Goal: Ask a question

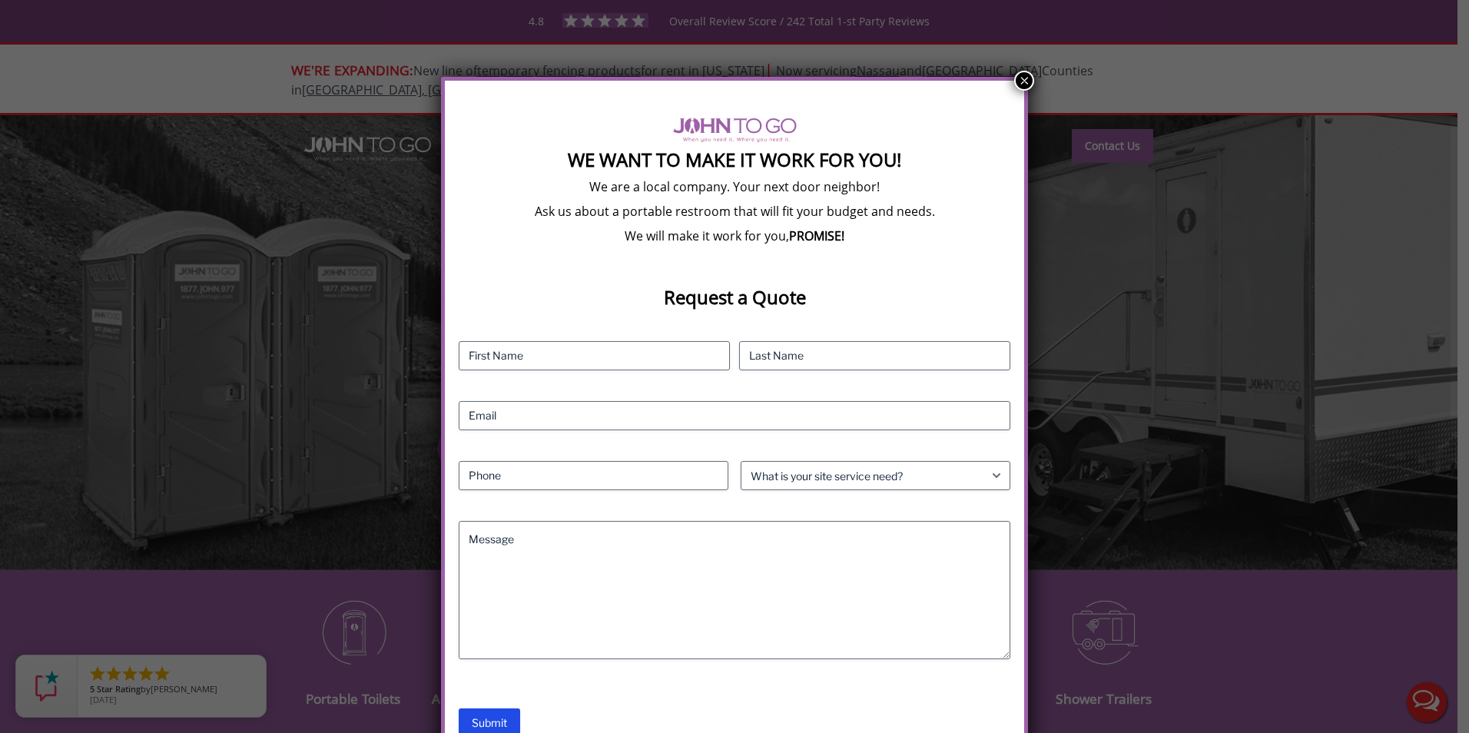
click at [1018, 63] on div "We Want To Make It Work For You! We are a local company. Your next door neighbo…" at bounding box center [734, 366] width 1469 height 733
click at [1025, 77] on button "×" at bounding box center [1024, 81] width 20 height 20
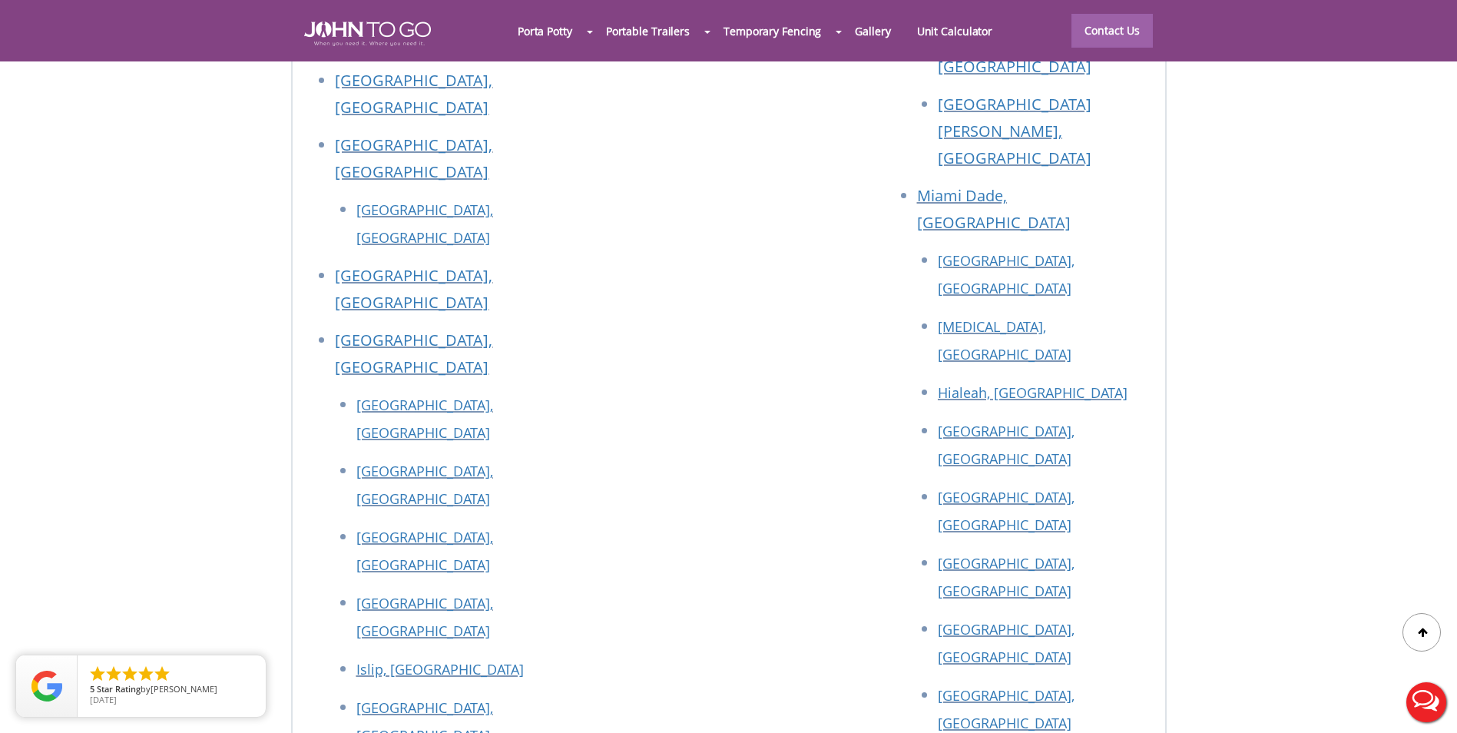
scroll to position [6934, 0]
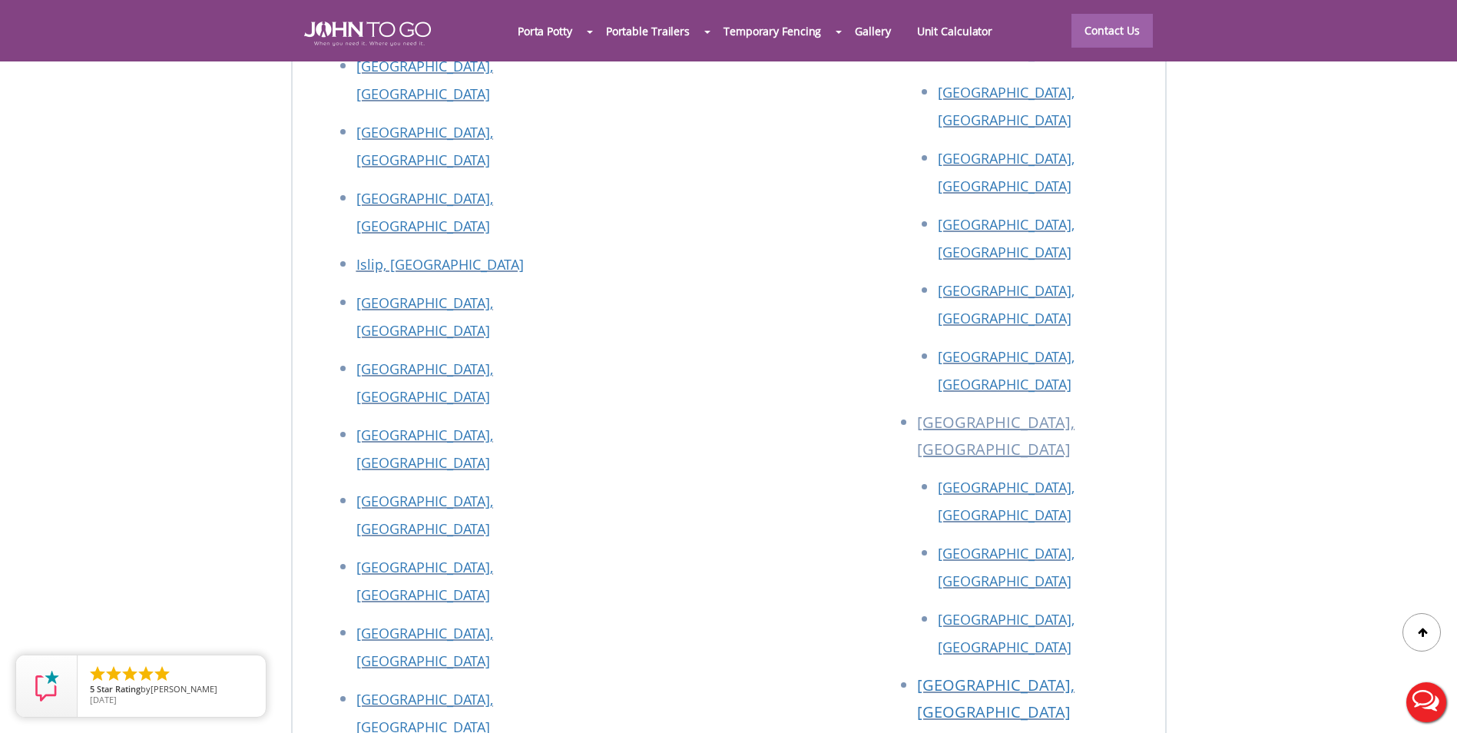
click at [906, 473] on div at bounding box center [728, 366] width 1457 height 733
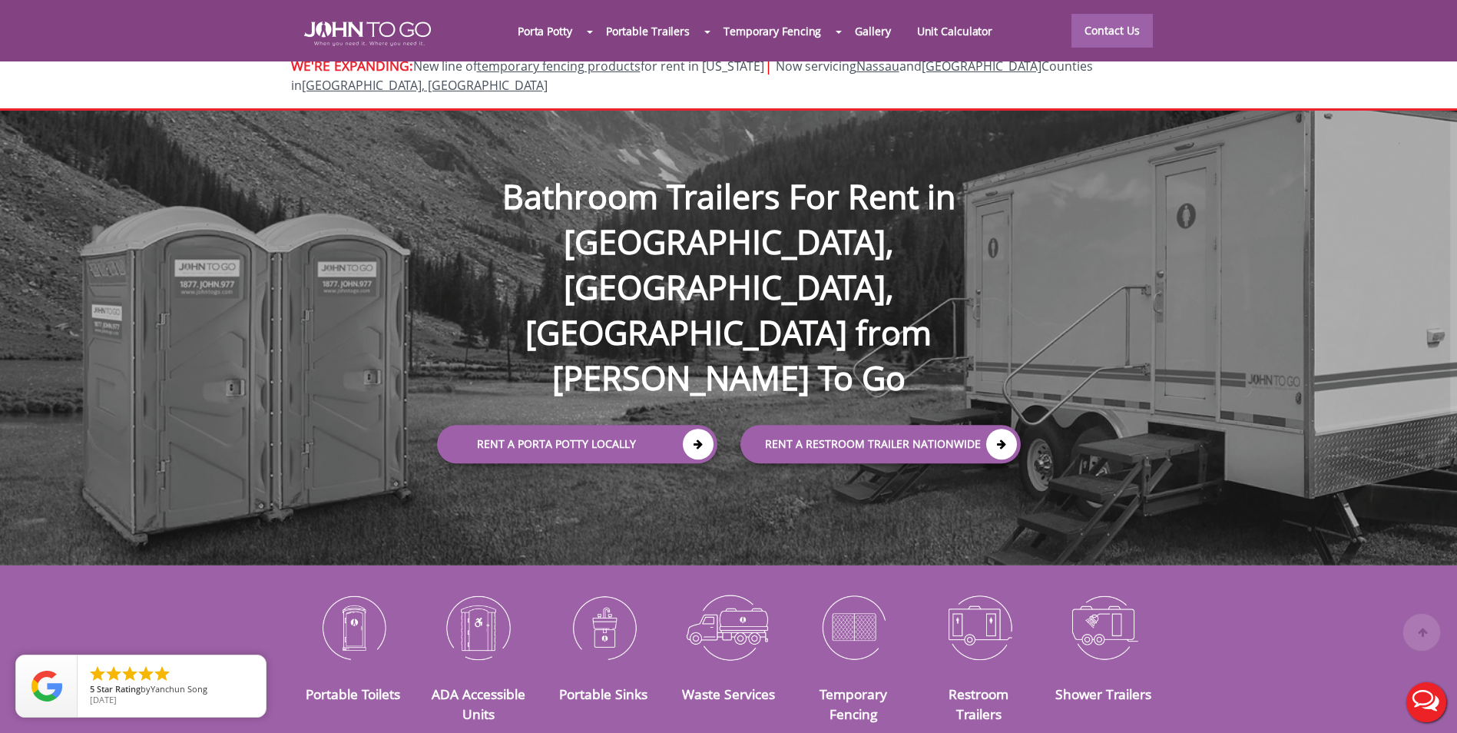
scroll to position [0, 0]
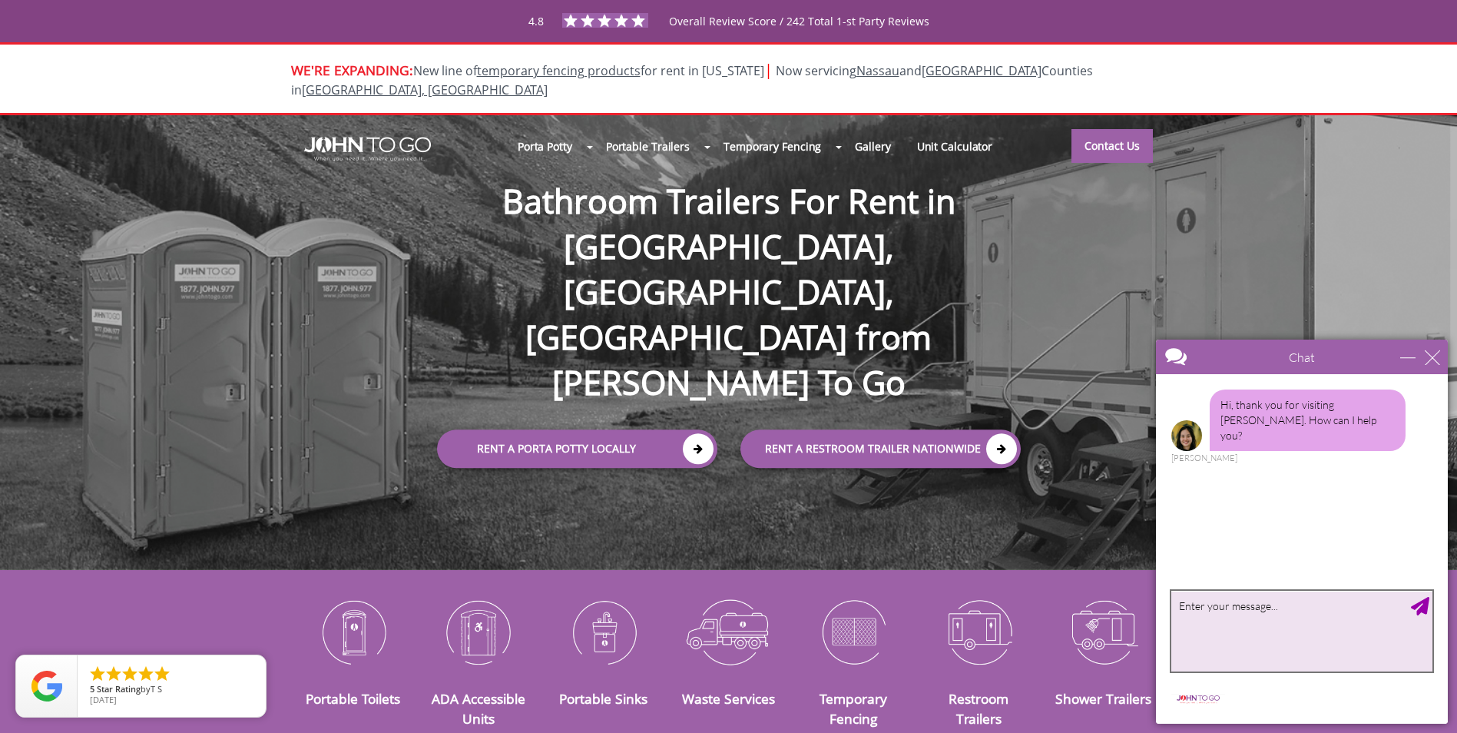
click at [1274, 616] on textarea "type your message" at bounding box center [1301, 631] width 261 height 81
type textarea "login page"
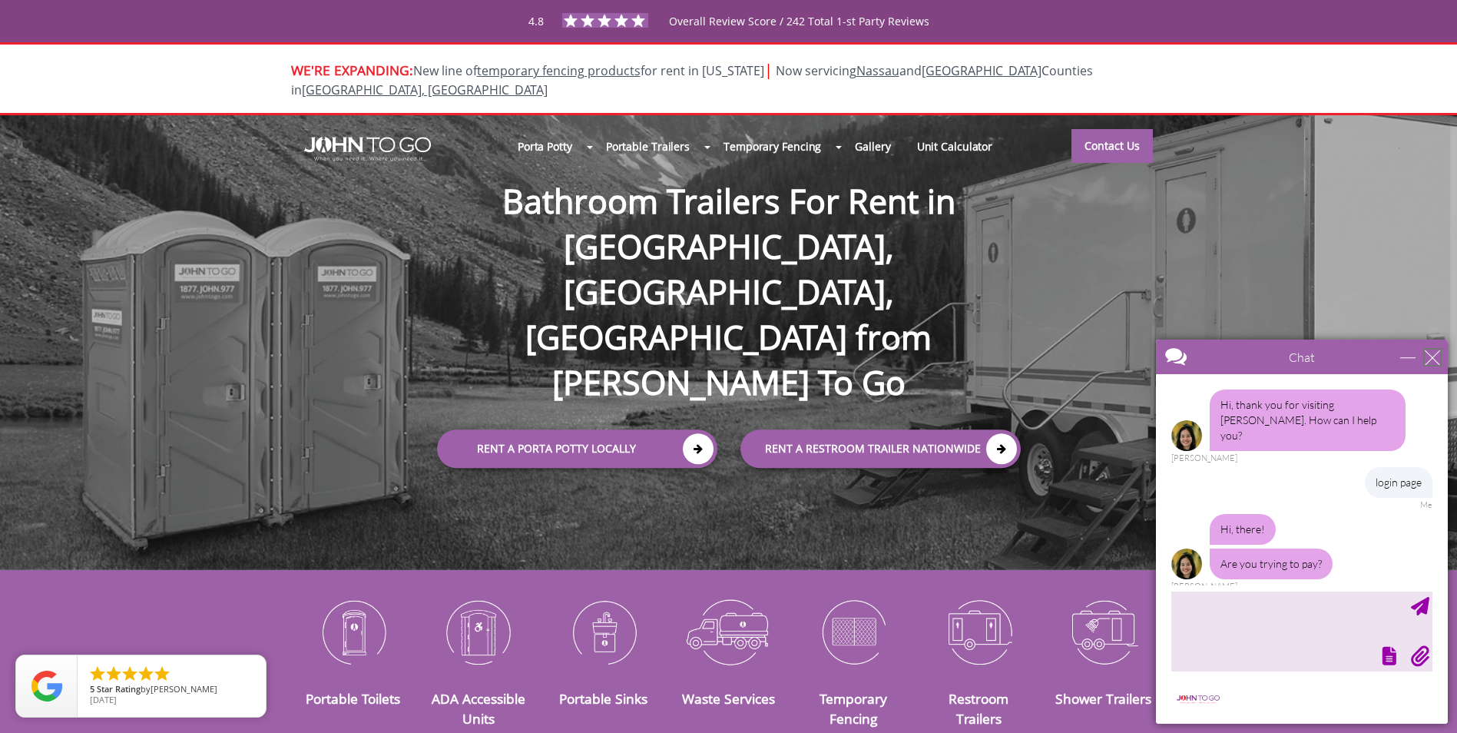
click at [1430, 353] on div "close" at bounding box center [1432, 356] width 15 height 15
type input "Continue Chat"
type input "End Chat"
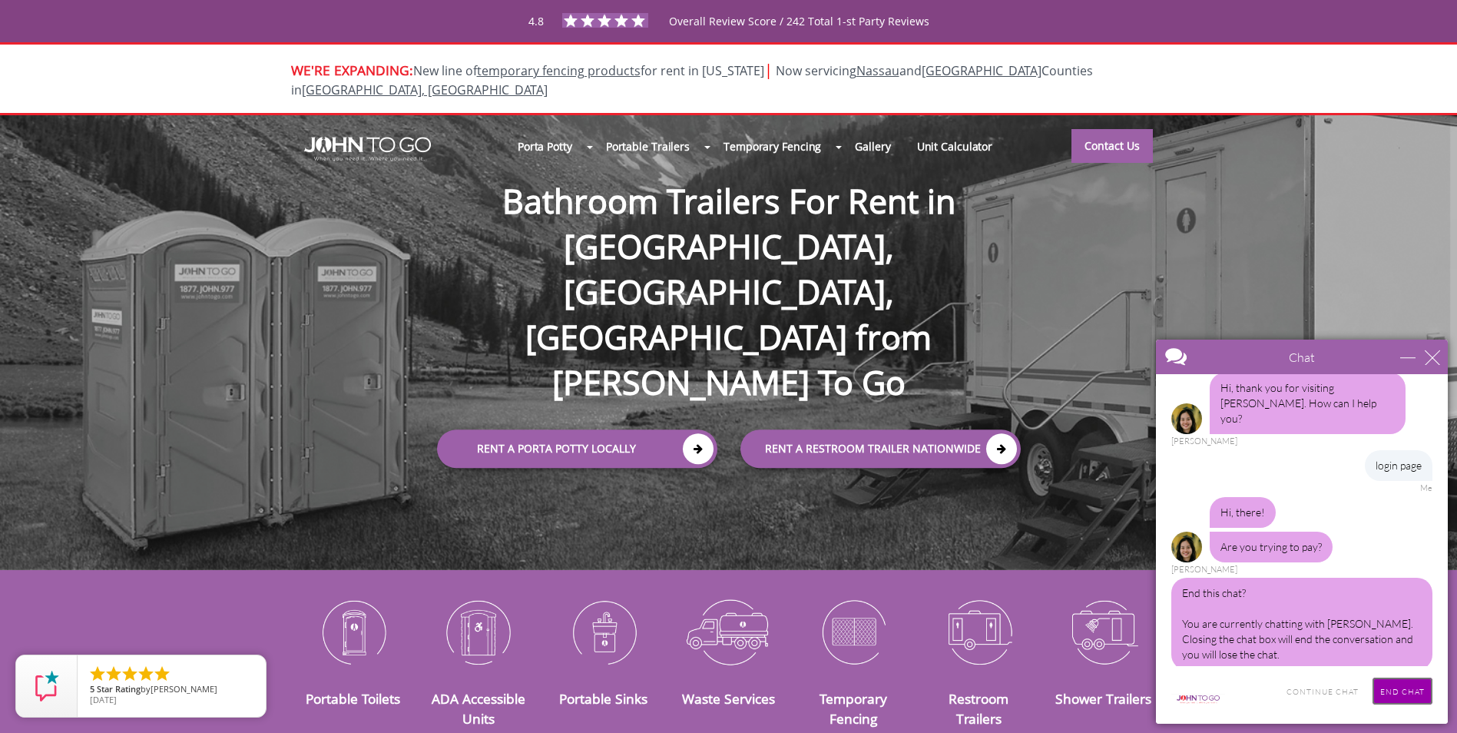
click at [1382, 701] on input "End Chat" at bounding box center [1403, 690] width 60 height 27
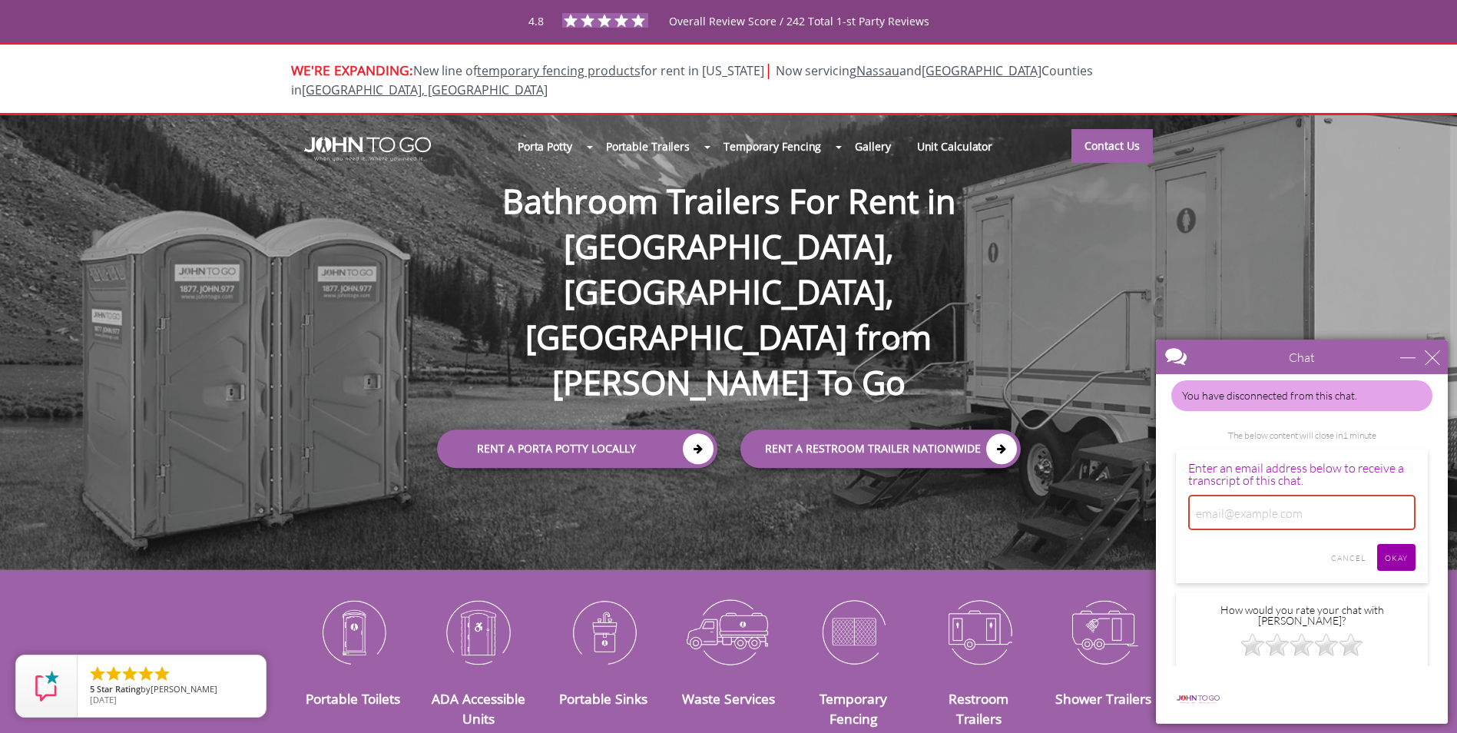
click at [1442, 354] on div "Chat" at bounding box center [1302, 357] width 292 height 35
click at [1433, 355] on div "close" at bounding box center [1432, 356] width 15 height 15
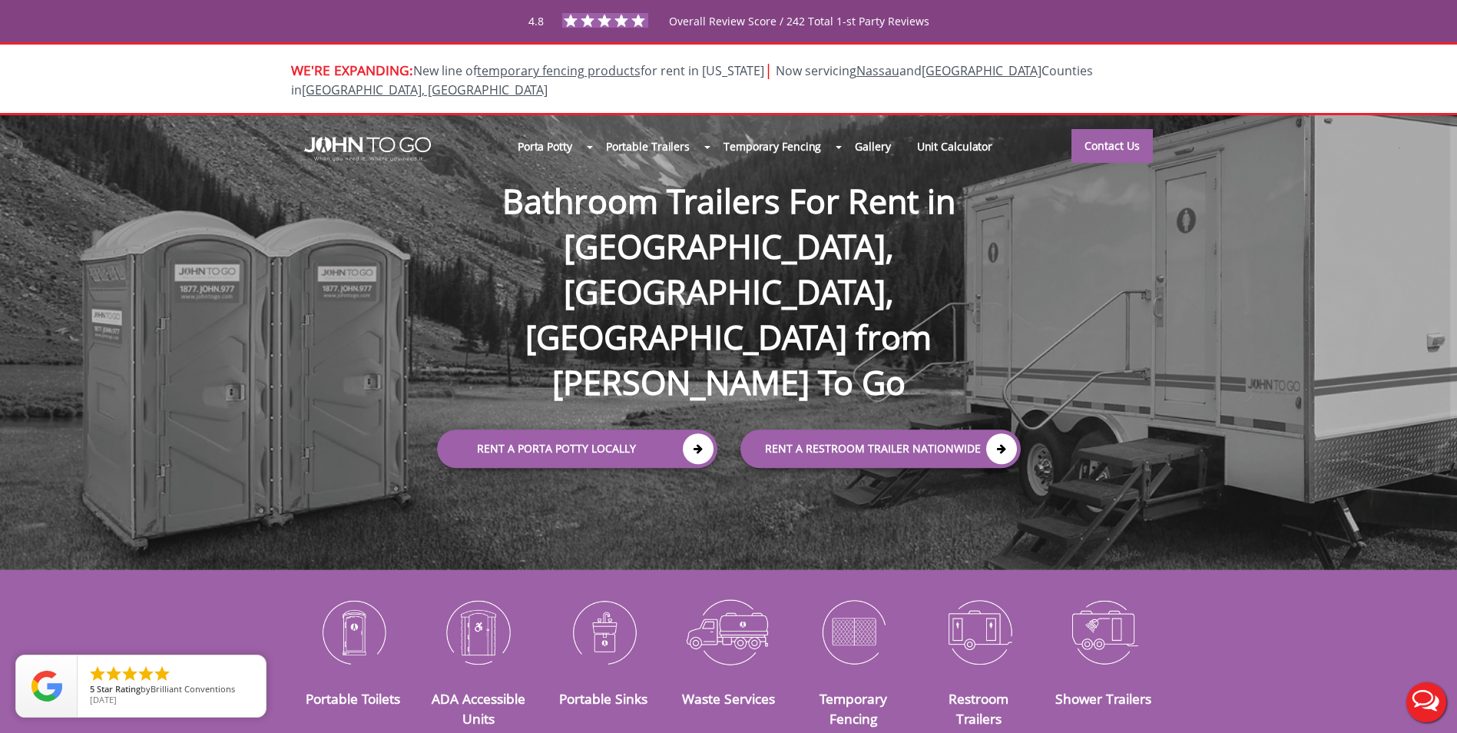
scroll to position [0, 0]
click at [1104, 134] on link "Contact Us" at bounding box center [1112, 145] width 81 height 34
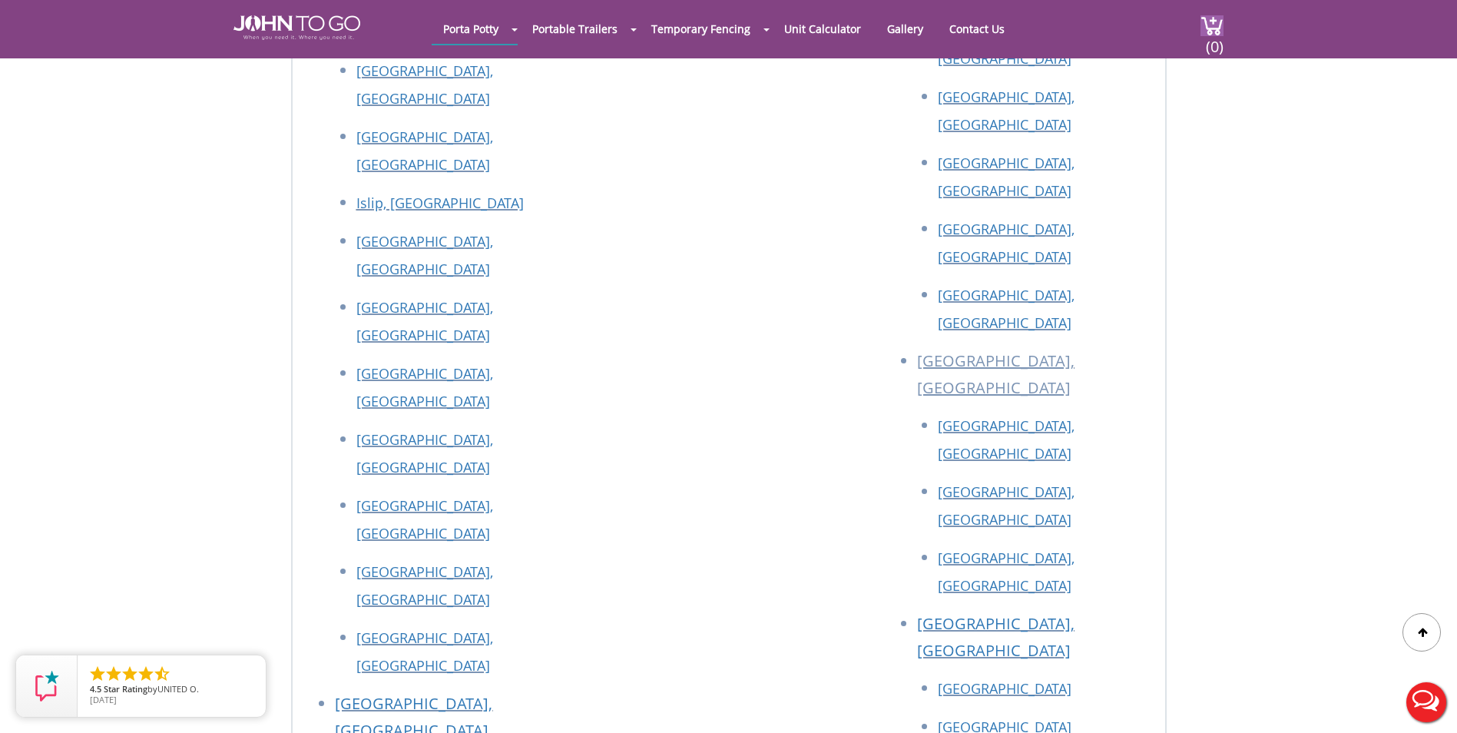
scroll to position [2935, 0]
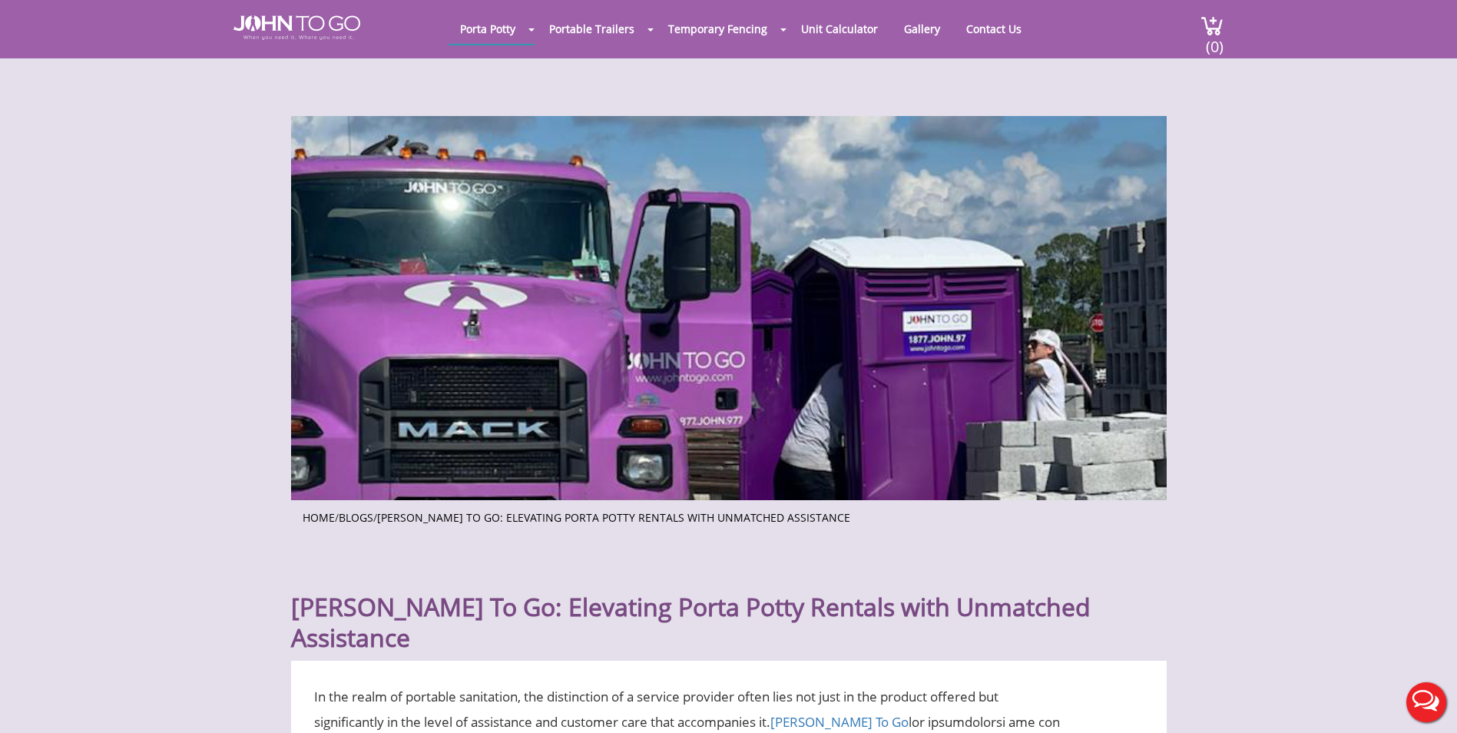
click at [1396, 696] on button "Live Chat" at bounding box center [1426, 701] width 61 height 61
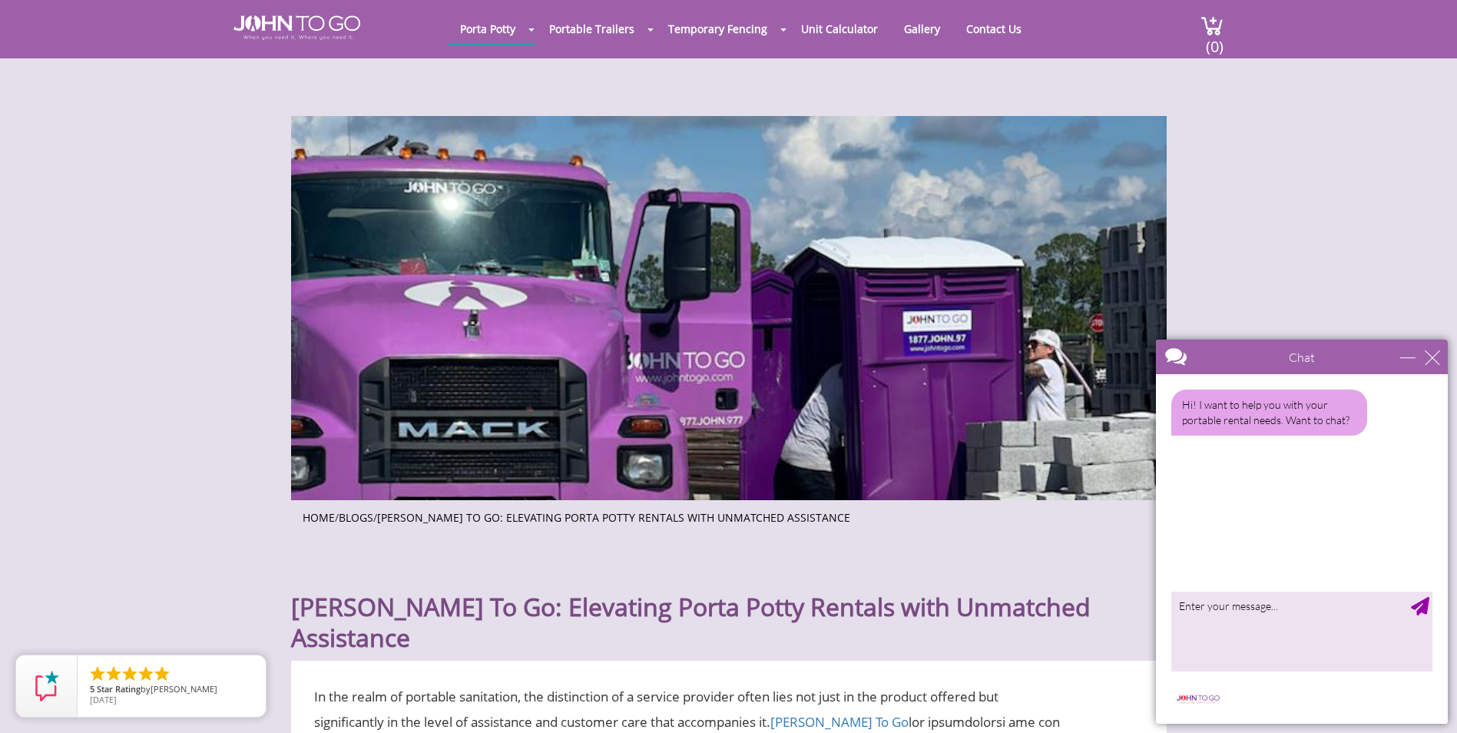
click at [1156, 374] on div "Hi! I want to help you with your portable rental needs. Want to chat? ✕" at bounding box center [1156, 374] width 0 height 0
click at [1326, 601] on textarea "type your message" at bounding box center [1301, 631] width 261 height 81
click at [1319, 642] on textarea "type your message" at bounding box center [1301, 631] width 261 height 81
type textarea "cannot enter account, do not know username, need help resetting"
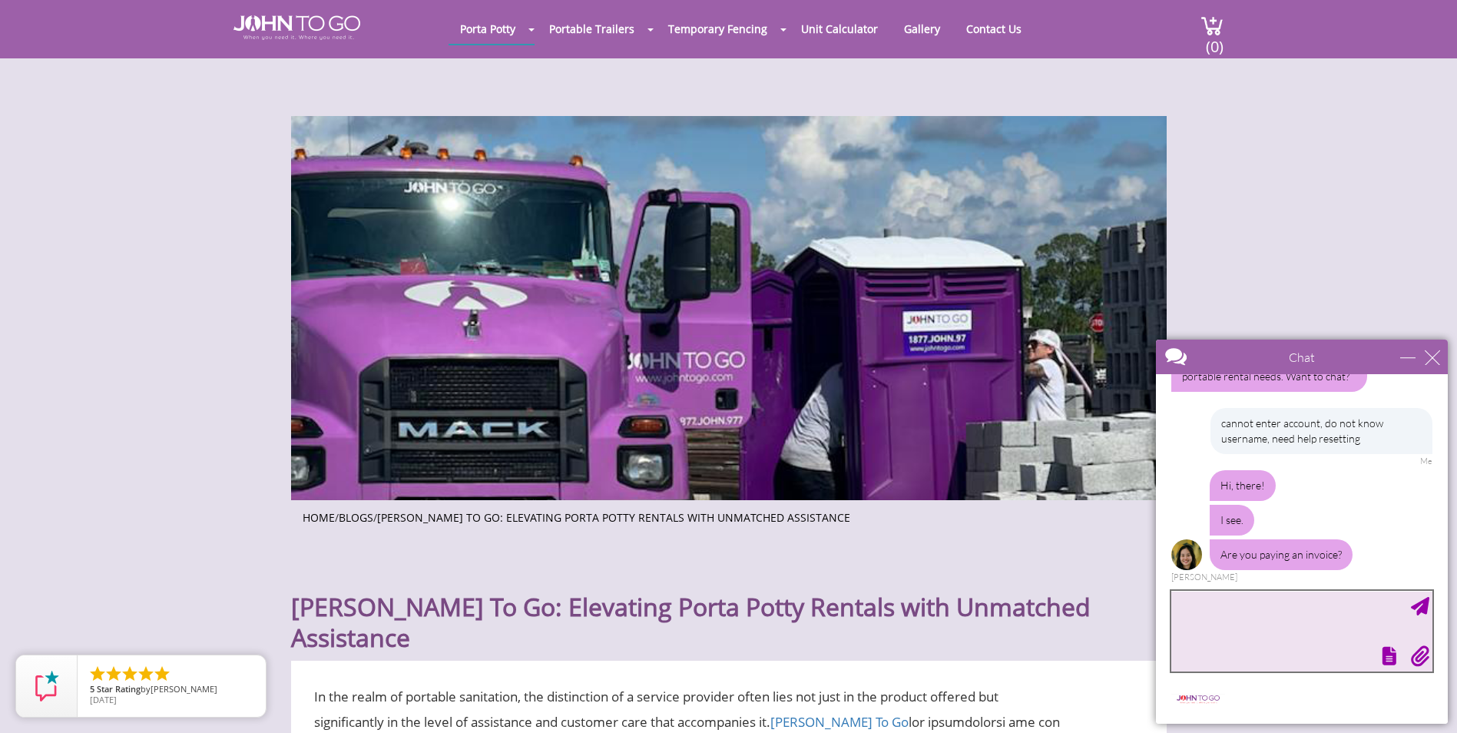
scroll to position [91, 0]
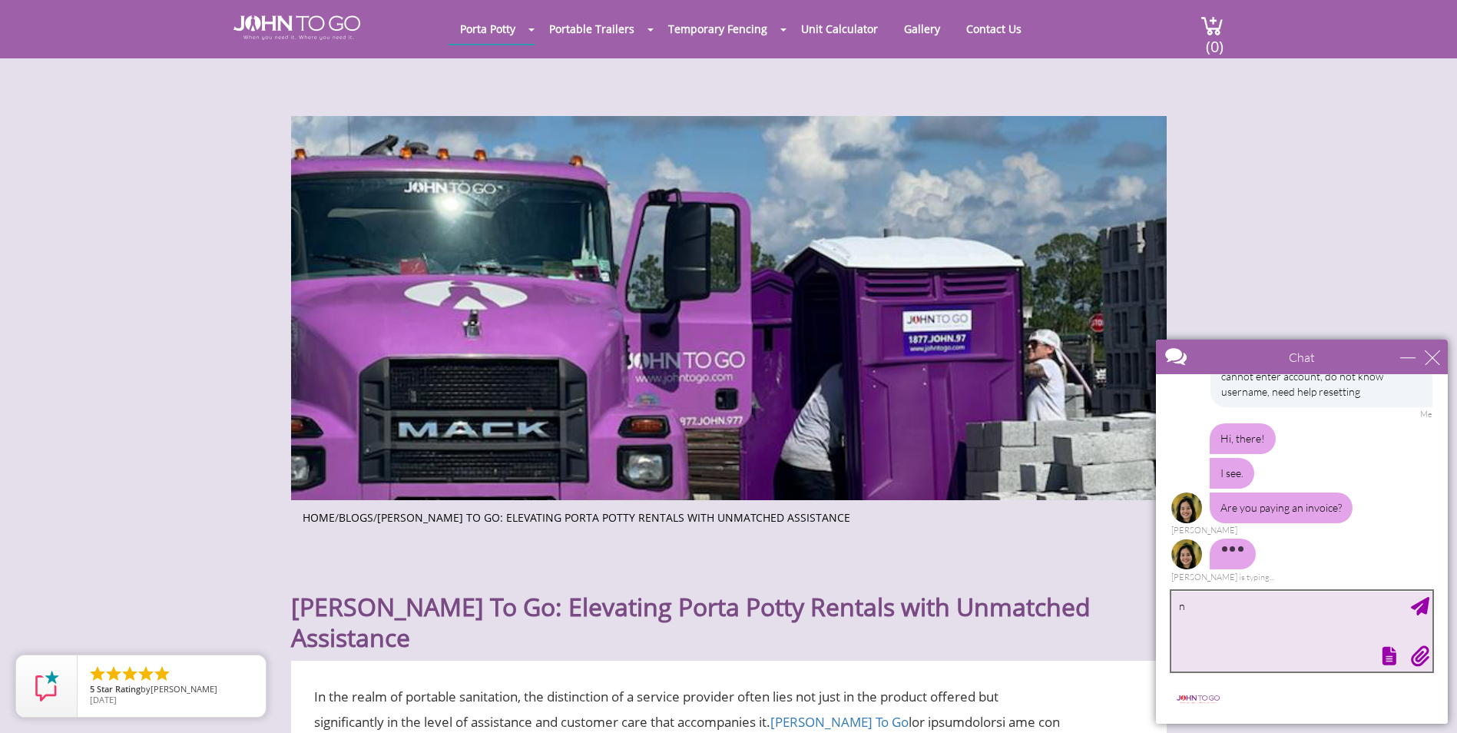
type textarea "no"
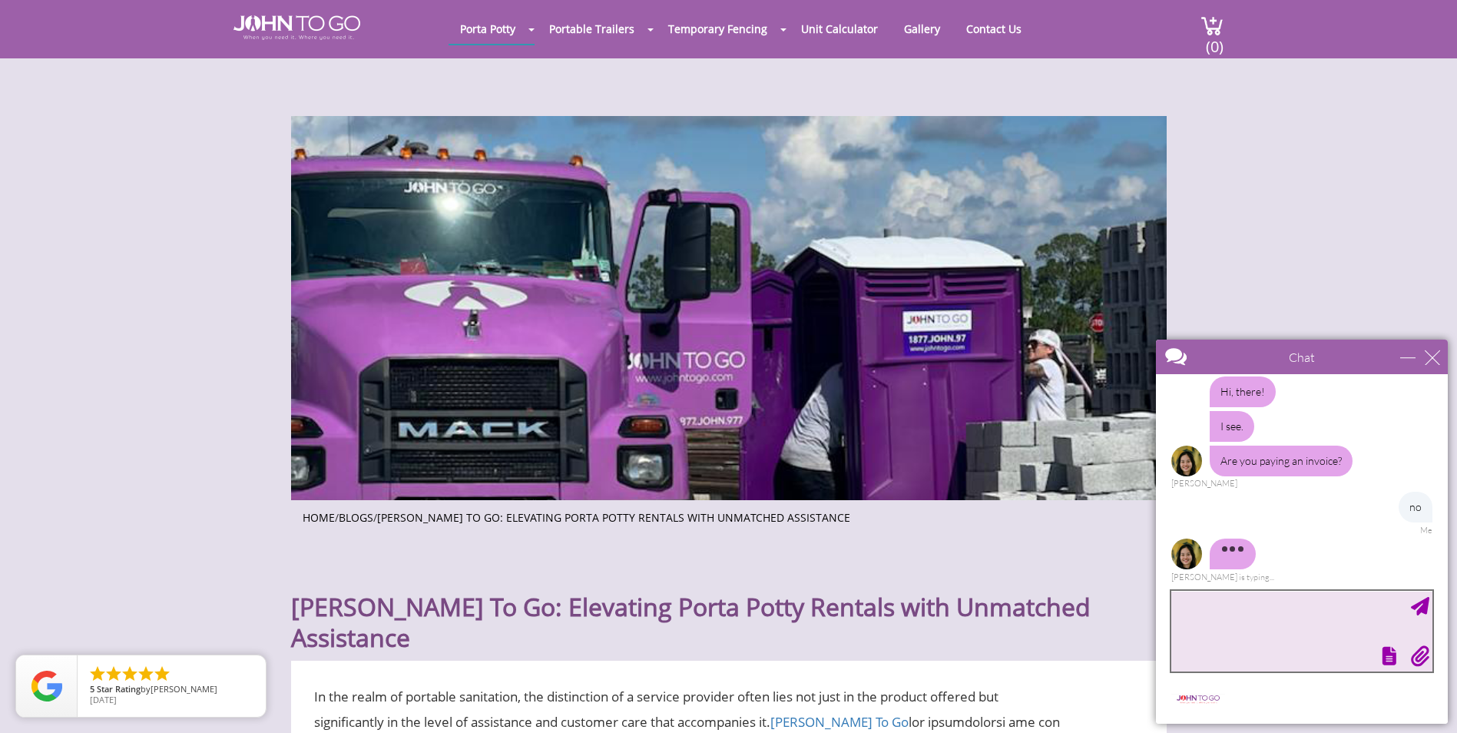
scroll to position [168, 0]
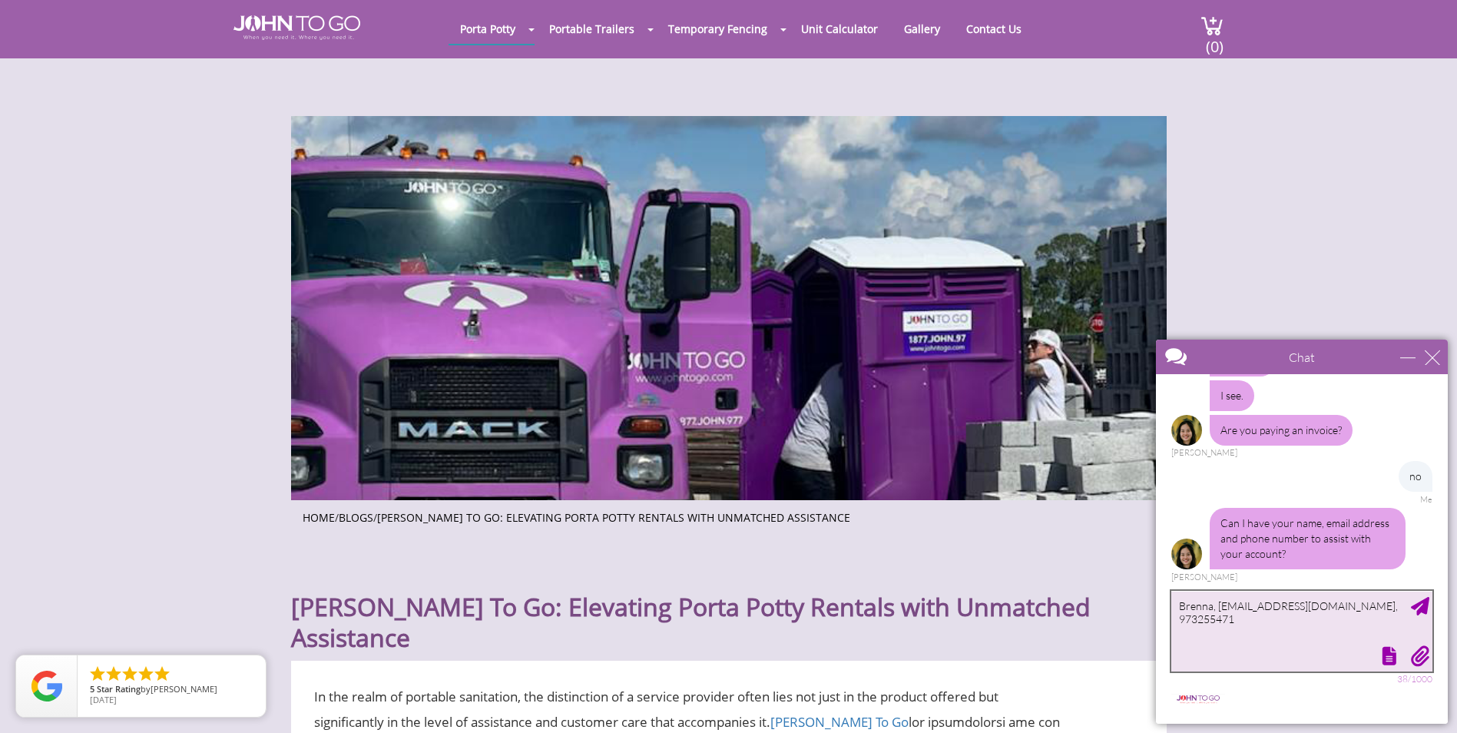
type textarea "Brenna, [EMAIL_ADDRESS][DOMAIN_NAME], 9732554718"
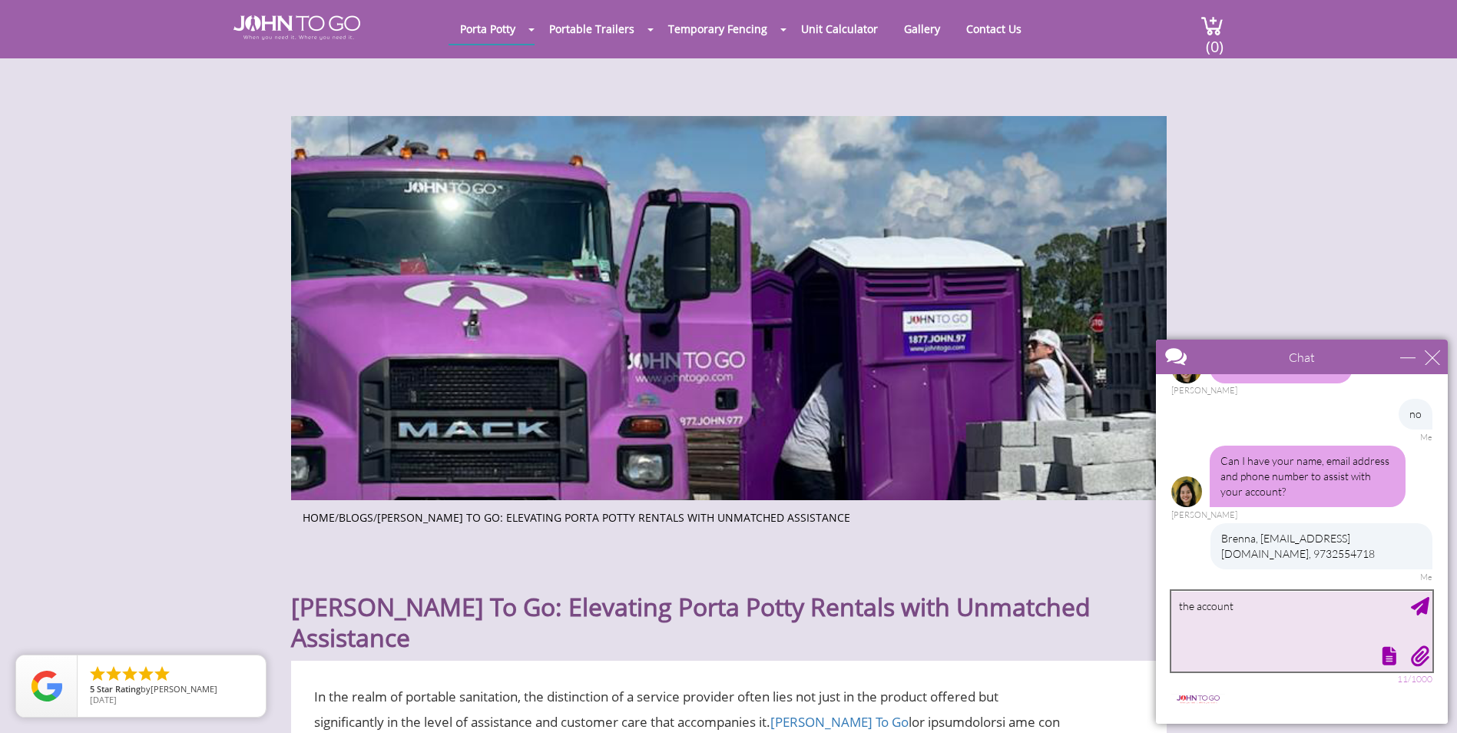
scroll to position [277, 0]
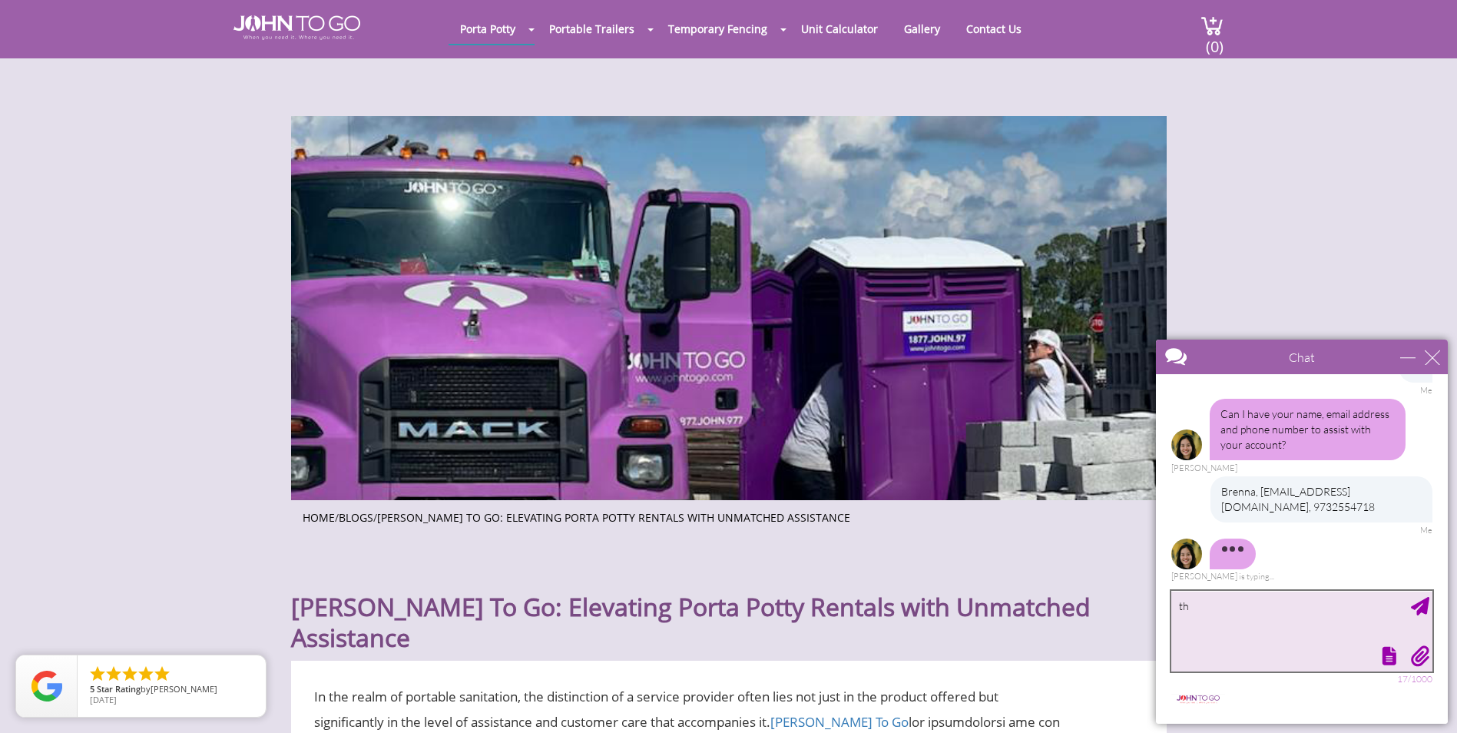
type textarea "t"
type textarea "my company is In-Line AGM Inc., i am not sure what email it would be associated…"
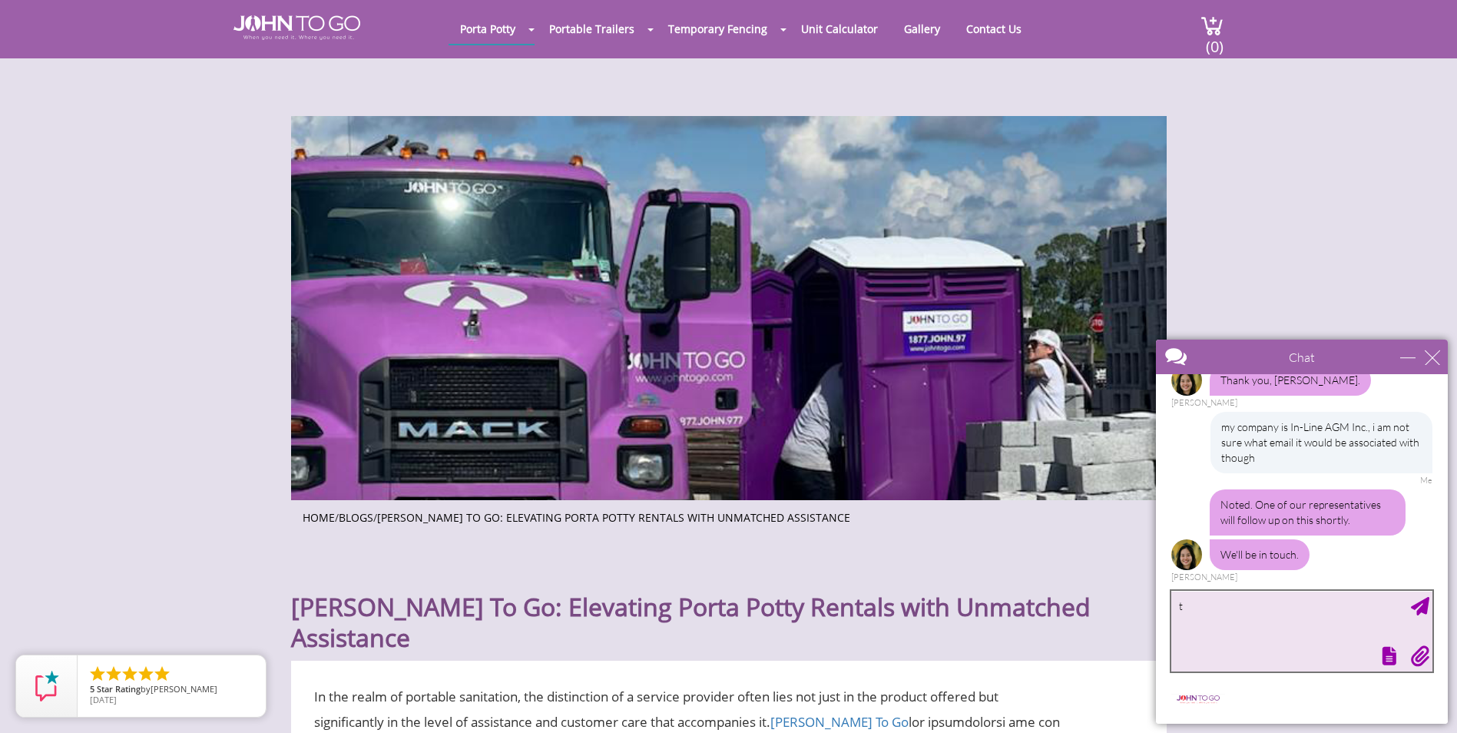
scroll to position [485, 0]
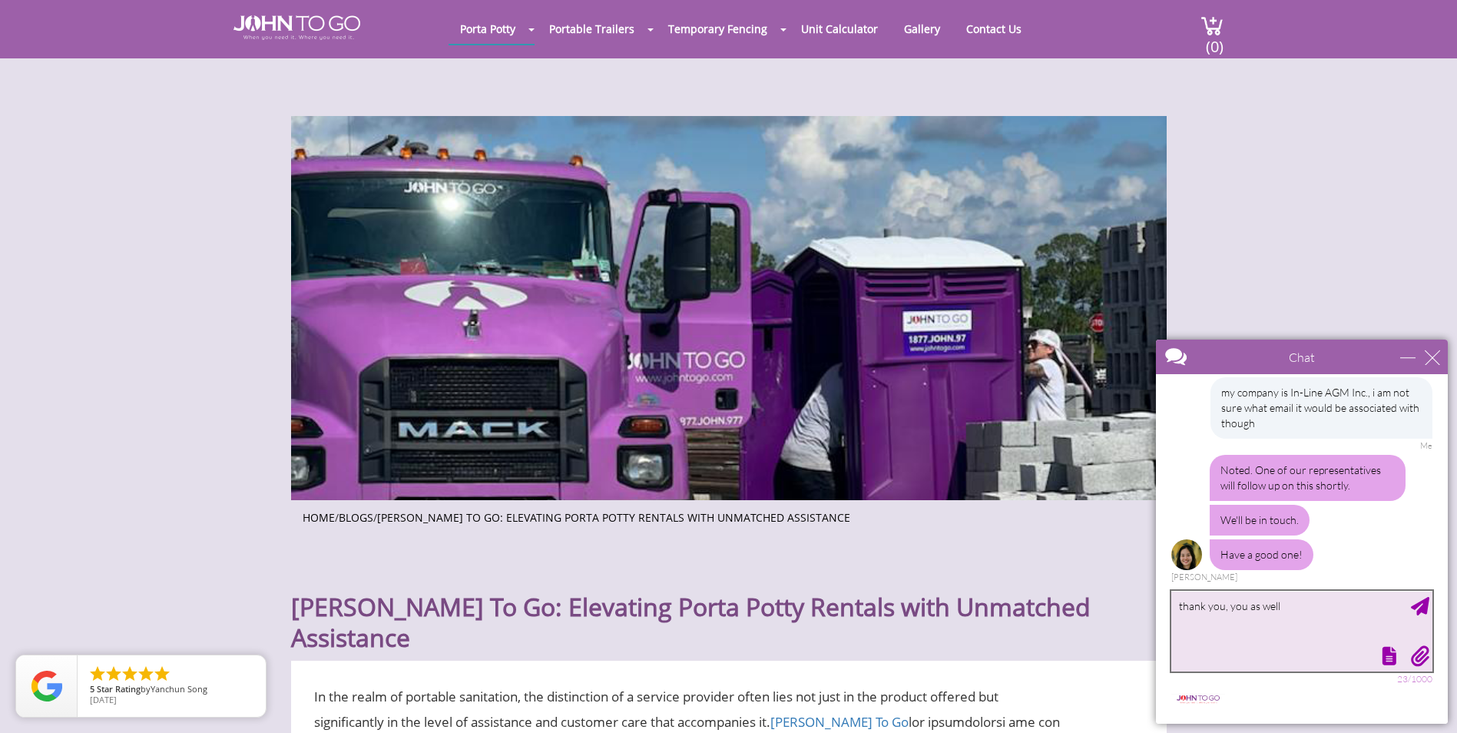
type textarea "thank you, you as well !"
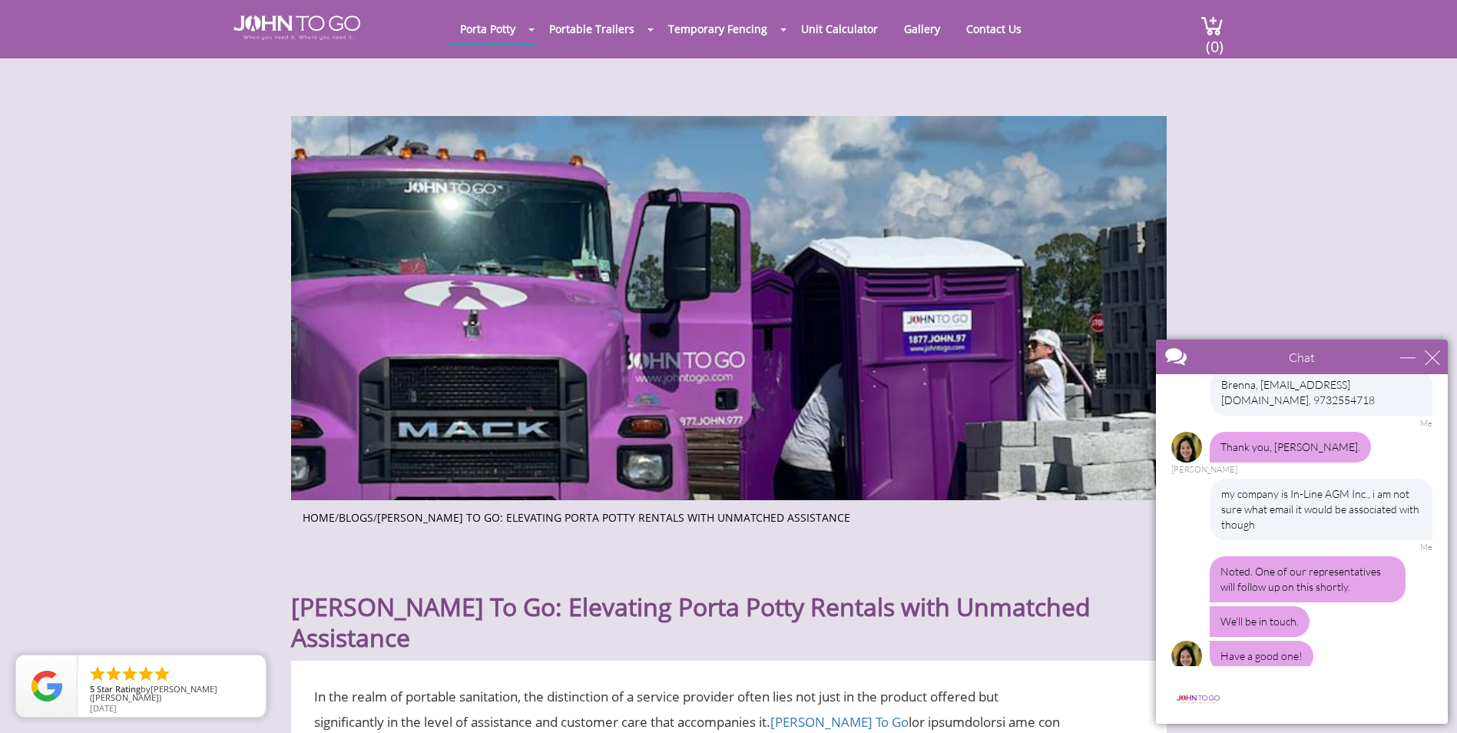
scroll to position [768, 0]
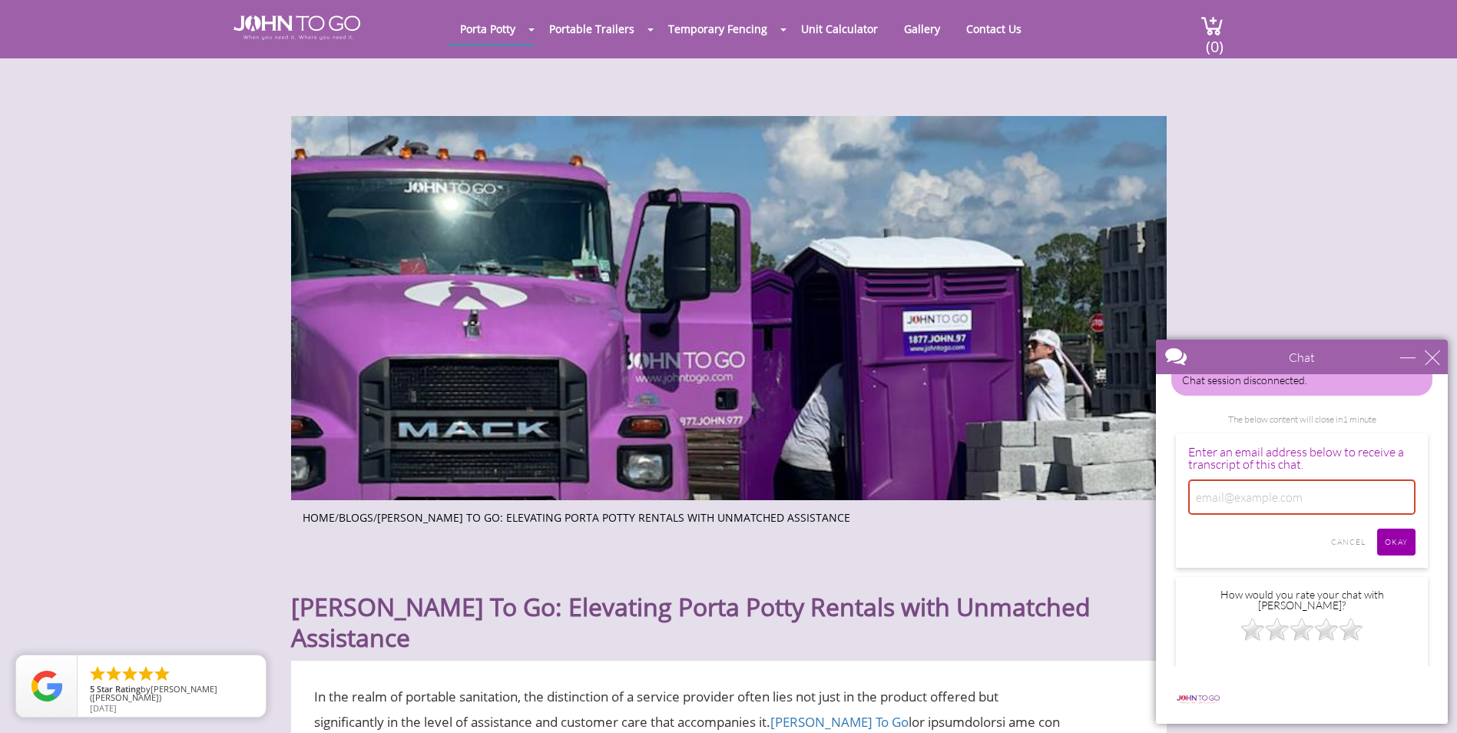
click at [1439, 592] on div "Hi! I want to help you with your portable rental needs. Want to chat? cannot en…" at bounding box center [1302, 520] width 292 height 292
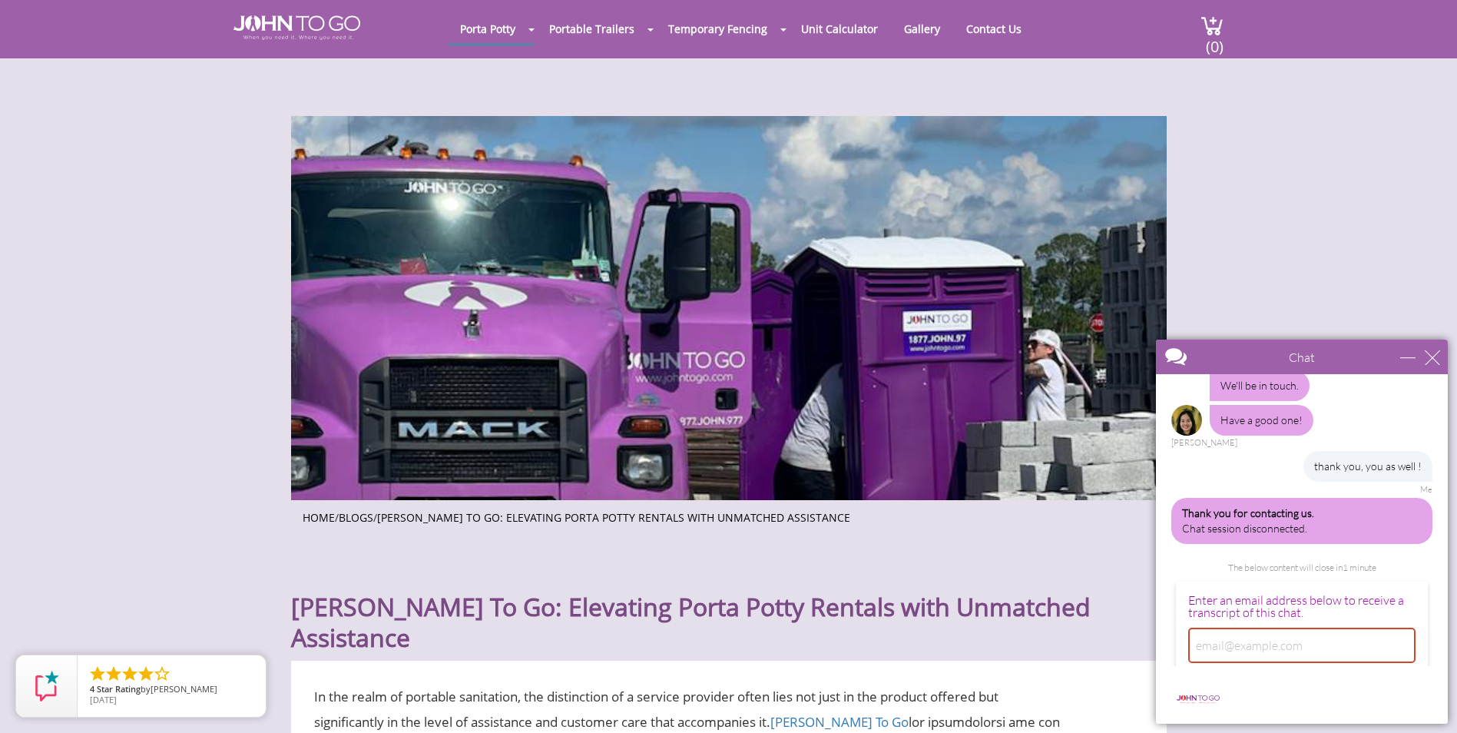
scroll to position [617, 0]
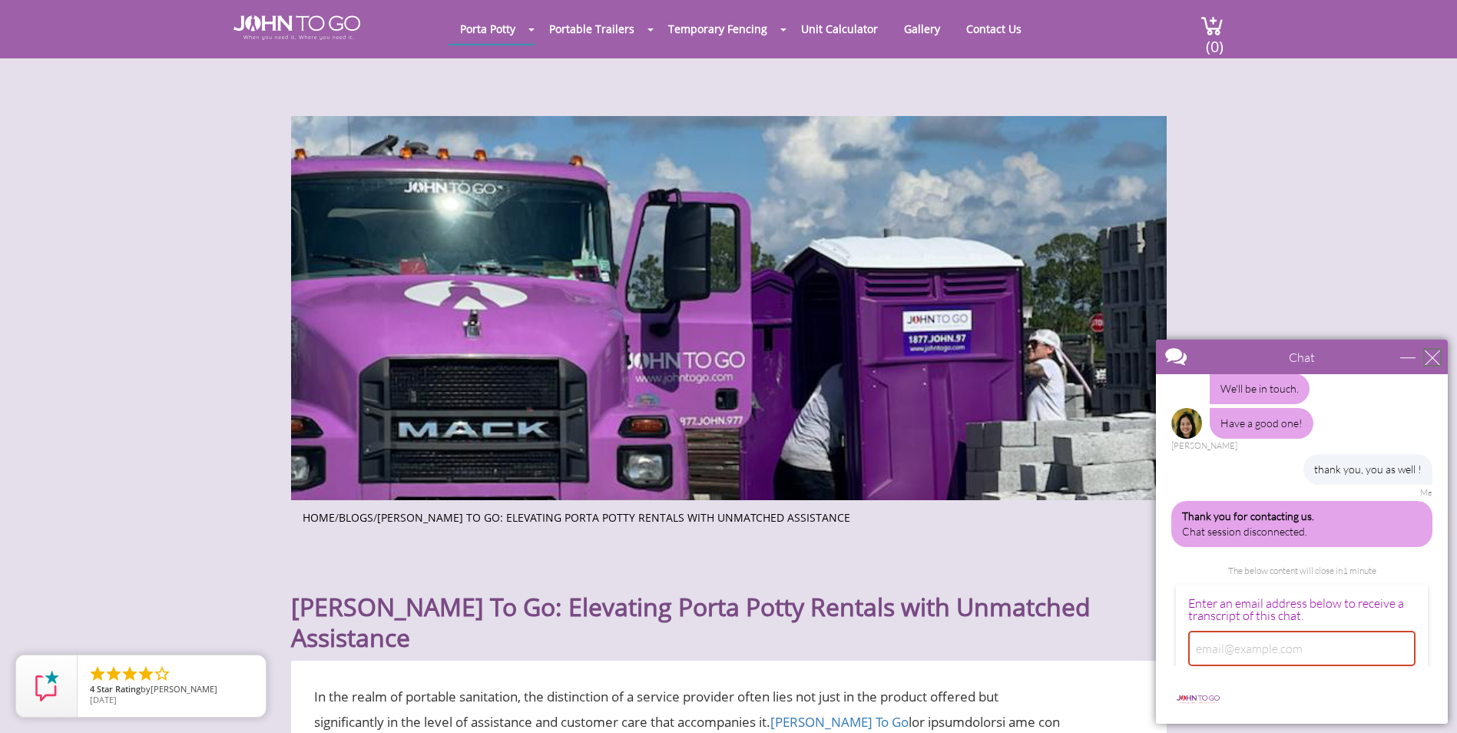
click at [1430, 355] on div "close" at bounding box center [1432, 356] width 15 height 15
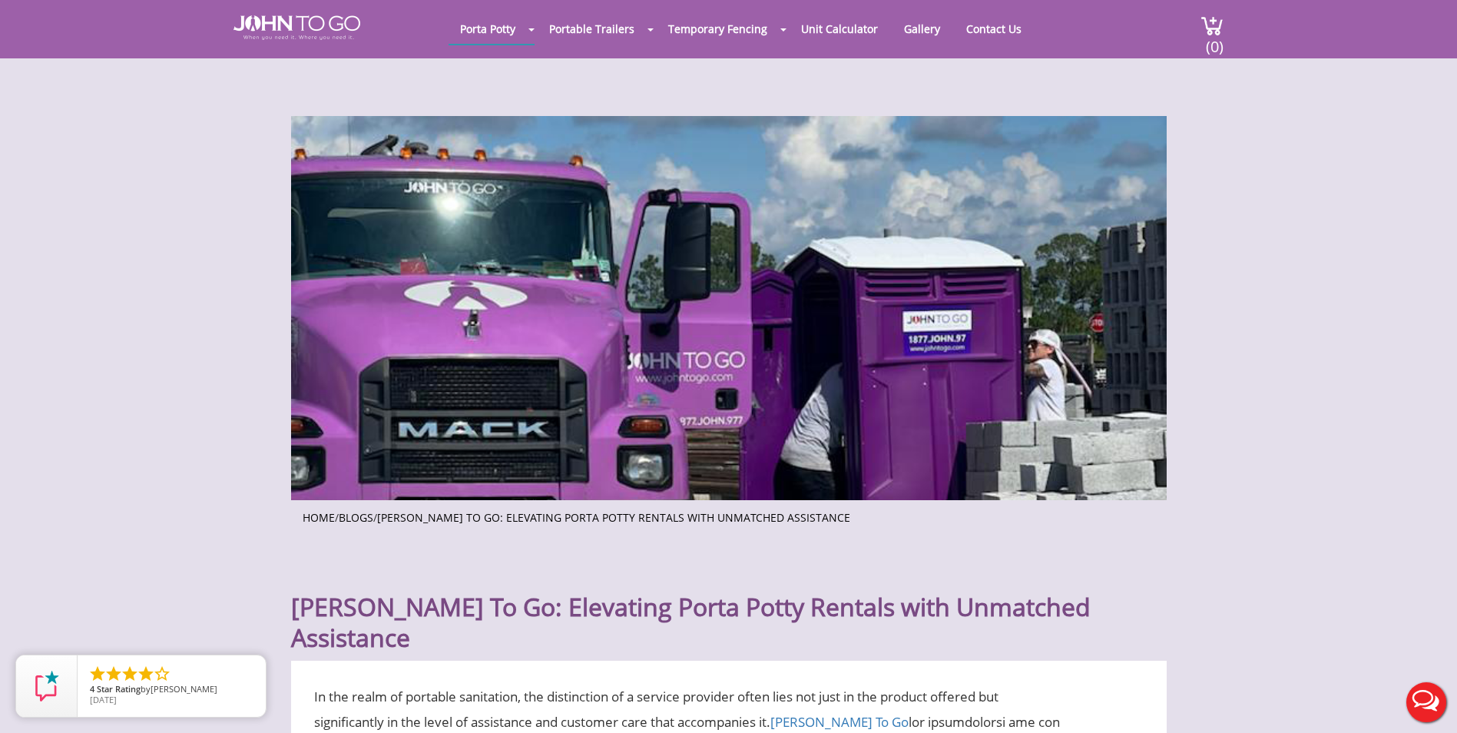
scroll to position [0, 0]
